Goal: Information Seeking & Learning: Learn about a topic

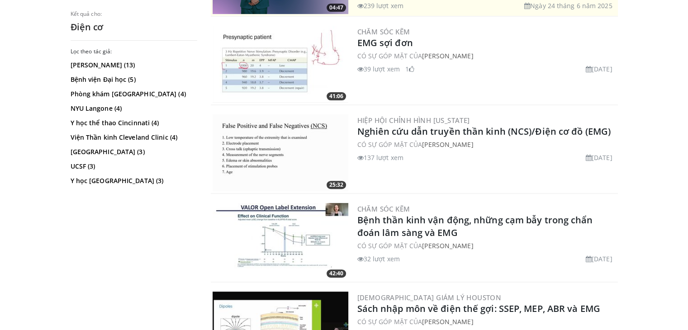
scroll to position [278, 0]
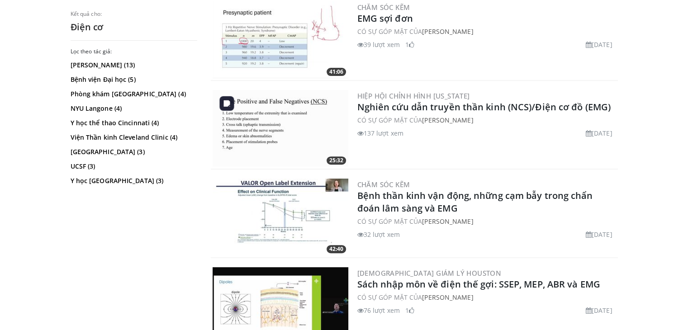
click at [266, 131] on img at bounding box center [280, 128] width 136 height 77
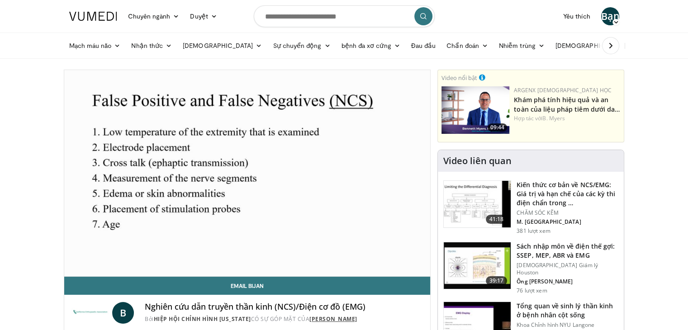
click at [324, 320] on font "[PERSON_NAME]" at bounding box center [333, 319] width 48 height 8
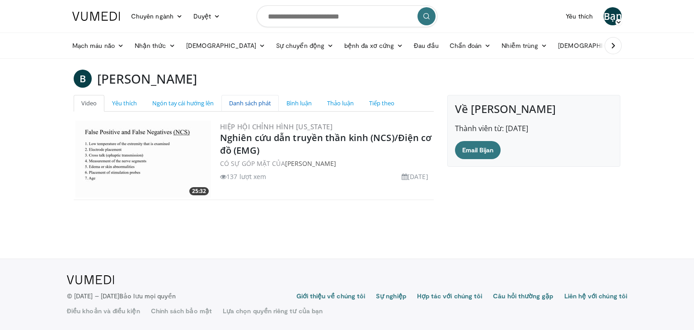
click at [244, 102] on font "Danh sách phát" at bounding box center [250, 103] width 42 height 8
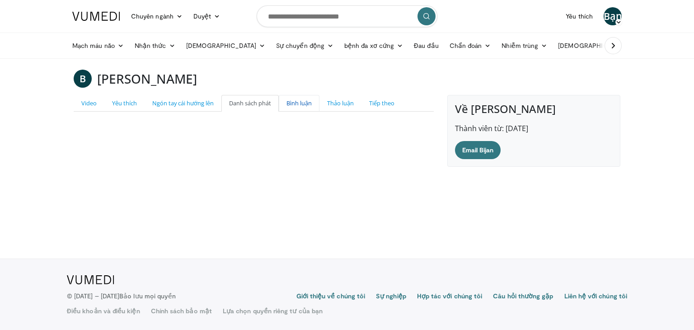
click at [298, 105] on font "Bình luận" at bounding box center [299, 103] width 25 height 8
click at [344, 104] on font "Thảo luận" at bounding box center [340, 103] width 27 height 8
click at [380, 100] on font "Tiếp theo" at bounding box center [381, 103] width 25 height 8
click at [129, 101] on font "Yêu thích" at bounding box center [124, 103] width 25 height 8
click at [276, 42] on font "Sự chuyển động" at bounding box center [300, 46] width 48 height 8
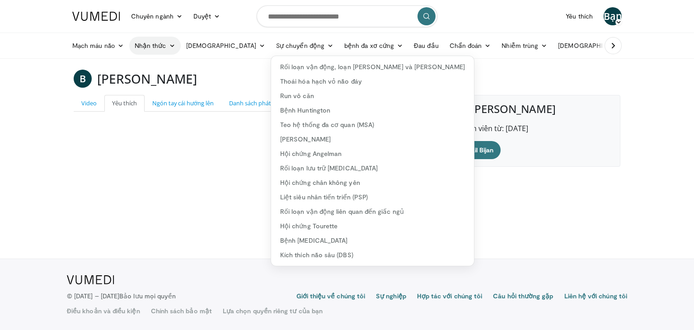
click at [150, 46] on font "Nhận thức" at bounding box center [151, 46] width 32 height 8
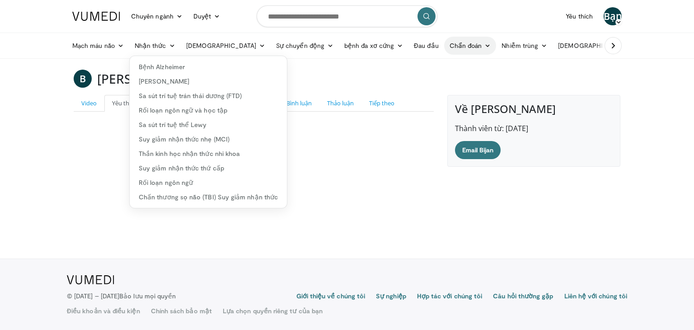
click at [444, 39] on link "Chẩn đoán" at bounding box center [470, 46] width 52 height 18
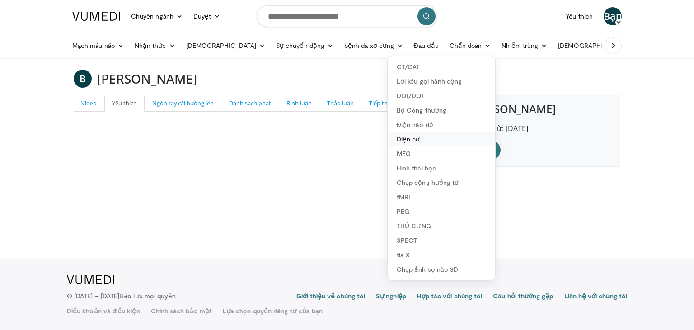
click at [397, 141] on font "Điện cơ" at bounding box center [409, 139] width 24 height 8
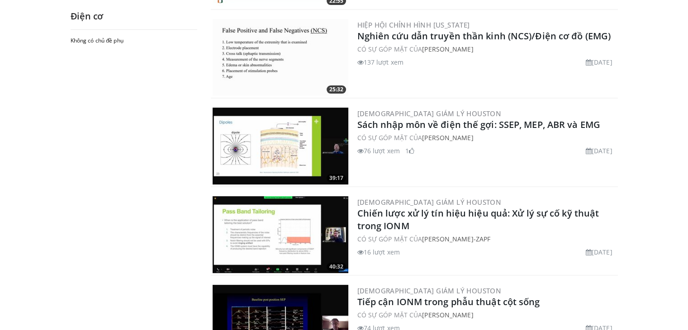
scroll to position [121, 0]
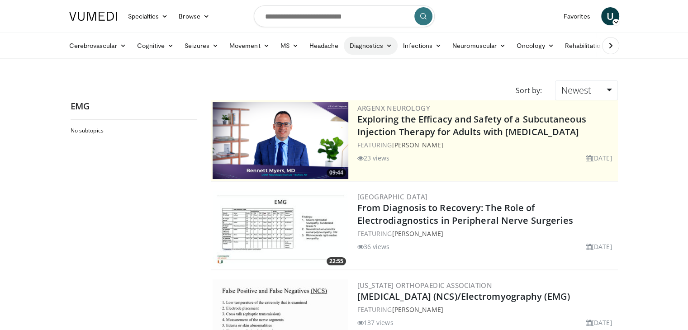
click at [355, 47] on link "Diagnostics" at bounding box center [371, 46] width 54 height 18
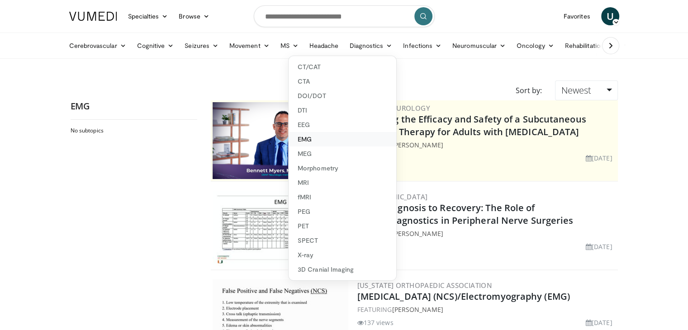
click at [305, 138] on link "EMG" at bounding box center [342, 139] width 108 height 14
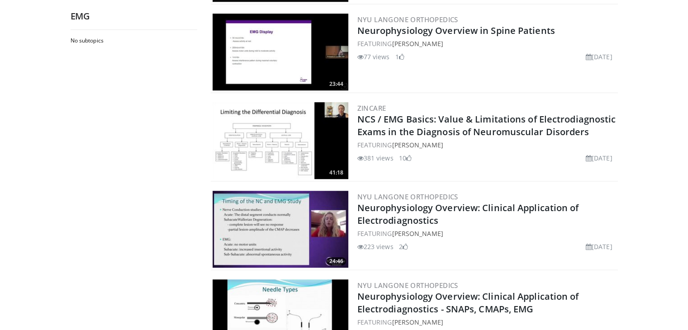
scroll to position [615, 0]
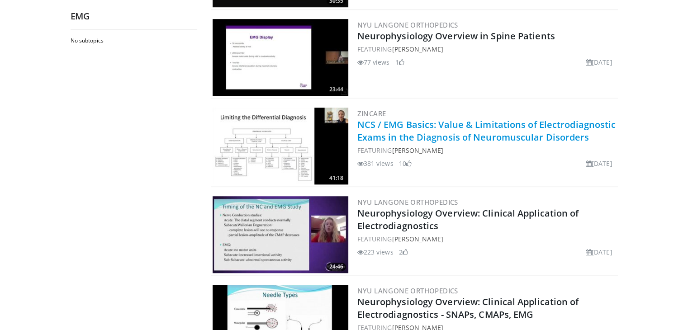
click at [416, 132] on link "NCS / EMG Basics: Value & Limitations of Electrodiagnostic Exams in the Diagnos…" at bounding box center [486, 130] width 259 height 25
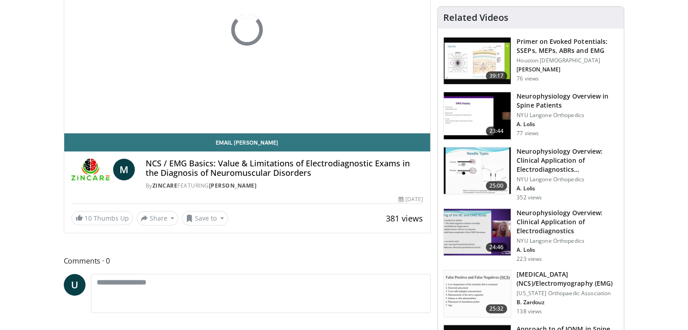
scroll to position [153, 0]
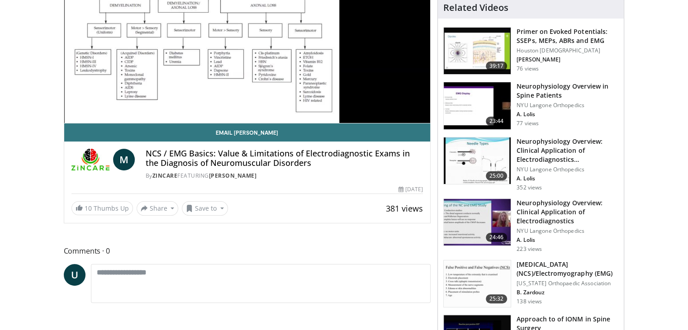
click at [92, 155] on img at bounding box center [90, 160] width 38 height 22
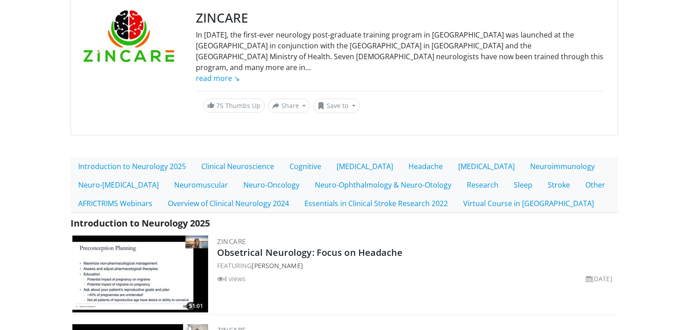
scroll to position [87, 0]
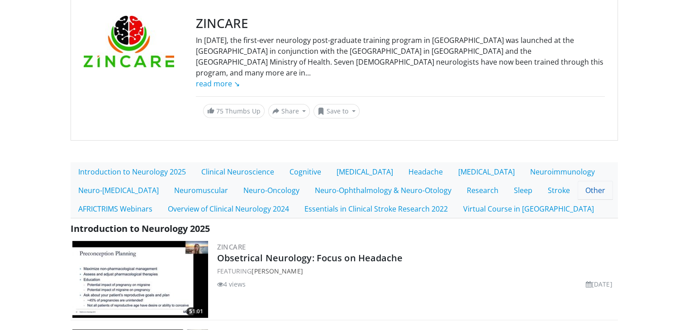
click at [591, 181] on link "Other" at bounding box center [594, 190] width 35 height 19
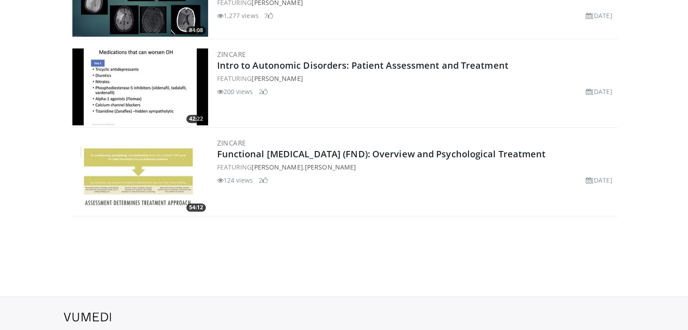
scroll to position [750, 0]
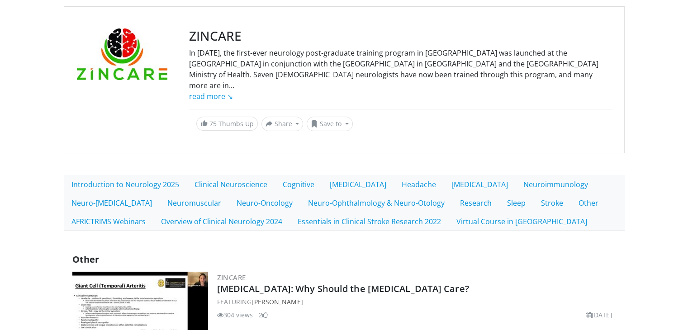
drag, startPoint x: 694, startPoint y: 76, endPoint x: 680, endPoint y: 86, distance: 17.2
click at [680, 92] on html "Specialties Adult & Family Medicine Allergy, Asthma, Immunology Anesthesiology …" at bounding box center [344, 91] width 688 height 330
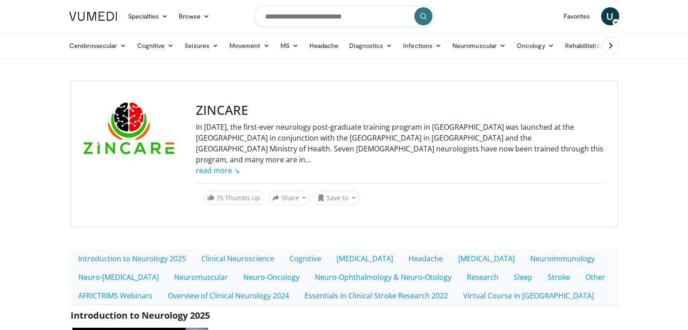
scroll to position [87, 0]
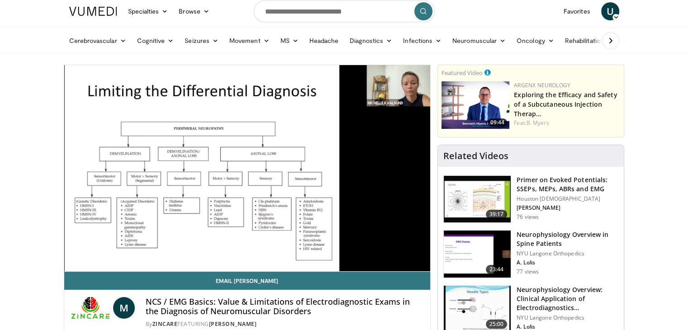
scroll to position [6, 0]
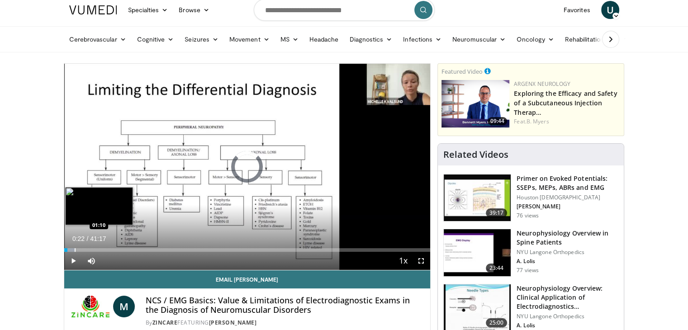
click at [74, 247] on div "Loaded : 3.20% 00:23 01:10" at bounding box center [247, 247] width 366 height 9
click at [84, 248] on div "Progress Bar" at bounding box center [84, 250] width 1 height 4
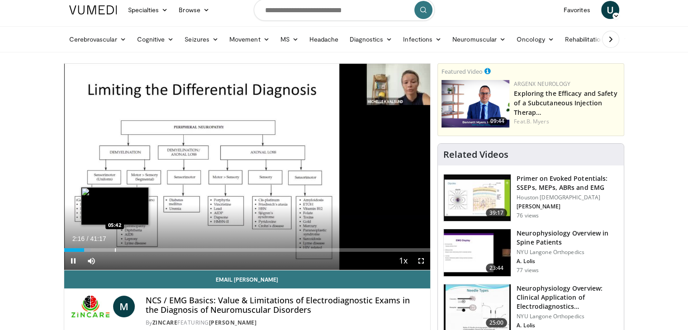
click at [115, 248] on div "Progress Bar" at bounding box center [115, 250] width 1 height 4
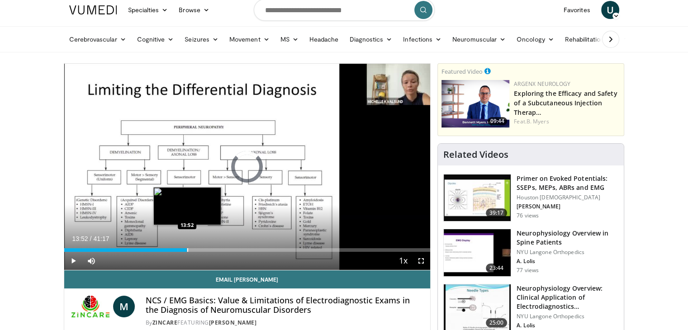
click at [187, 244] on div "Loaded : 15.34% 05:50 13:52" at bounding box center [247, 247] width 366 height 9
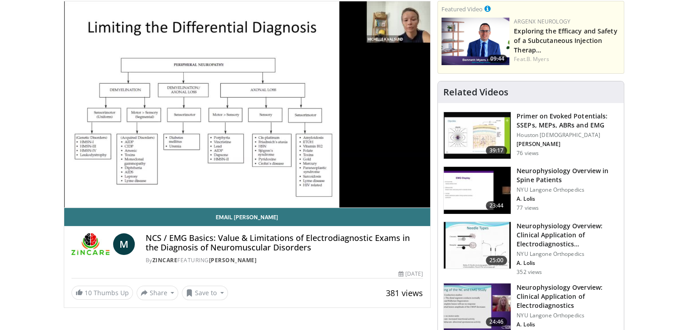
scroll to position [97, 0]
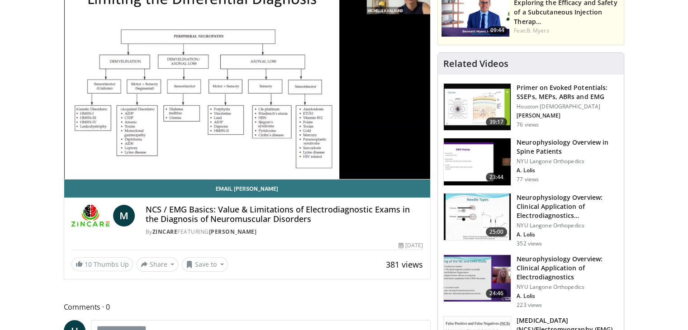
click at [127, 218] on span "M" at bounding box center [124, 216] width 22 height 22
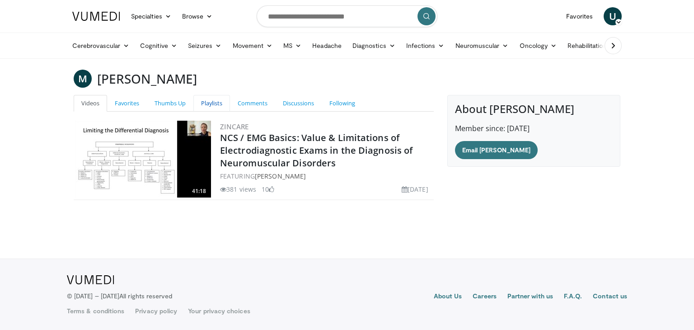
click at [210, 104] on link "Playlists" at bounding box center [211, 103] width 37 height 17
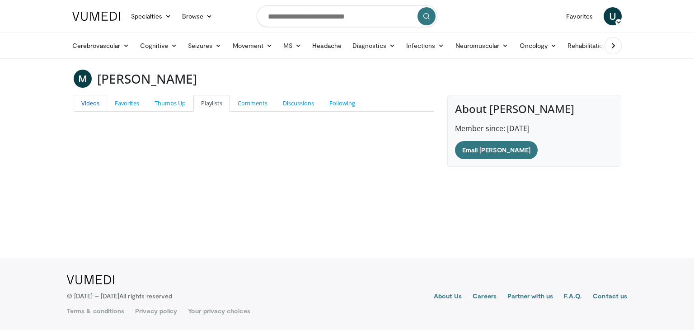
click at [90, 106] on link "Videos" at bounding box center [90, 103] width 33 height 17
